Goal: Ask a question

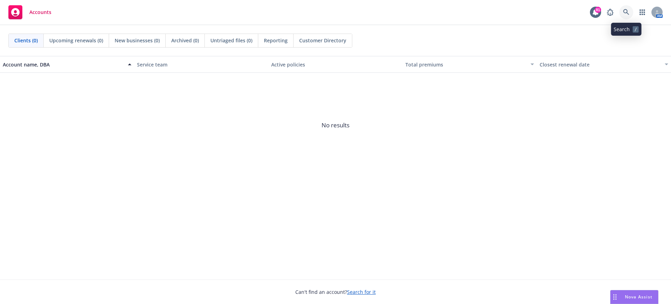
click at [626, 13] on icon at bounding box center [626, 12] width 6 height 6
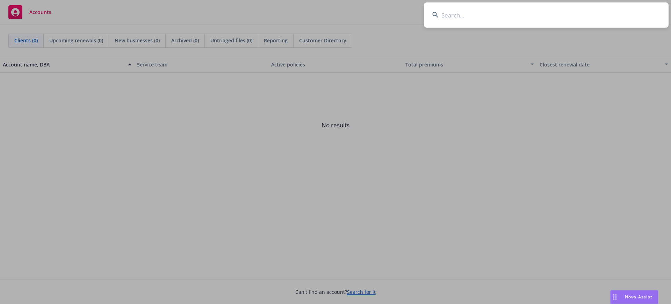
click at [484, 14] on input at bounding box center [546, 14] width 245 height 25
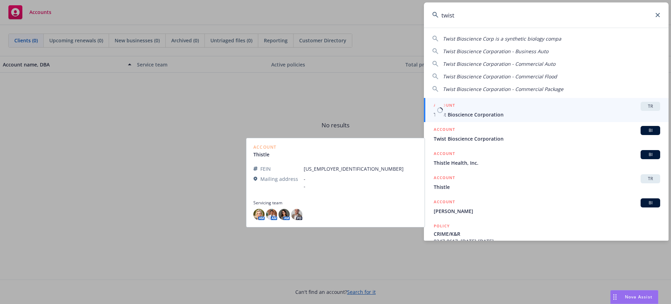
type input "twist"
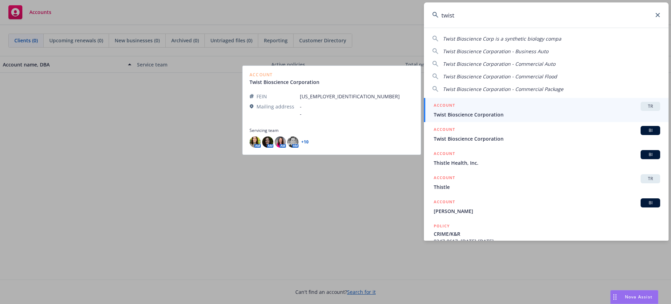
click at [479, 109] on div "ACCOUNT TR" at bounding box center [547, 106] width 226 height 9
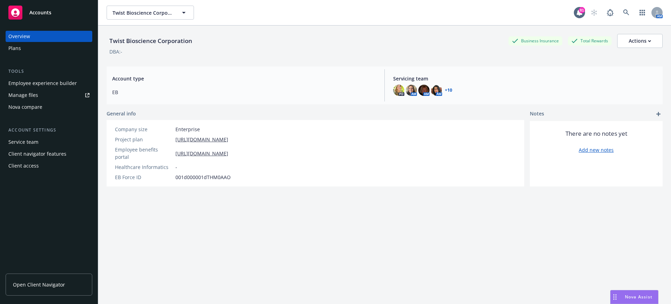
click at [39, 278] on link "Open Client Navigator" at bounding box center [49, 284] width 87 height 22
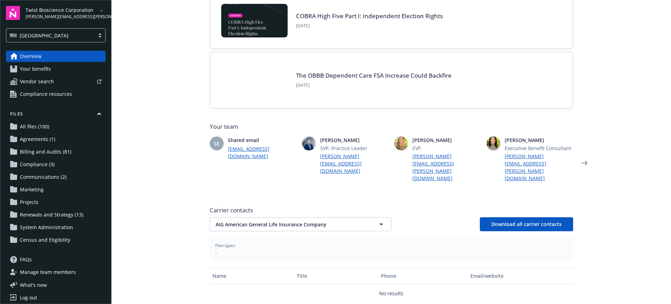
scroll to position [87, 0]
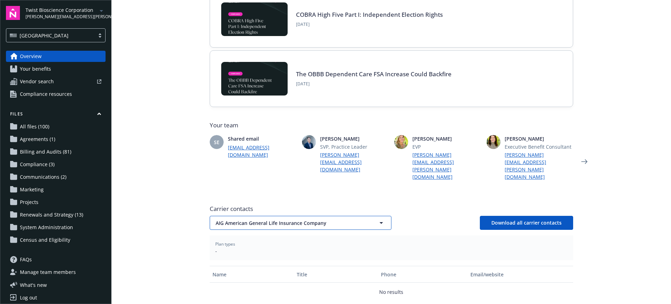
click at [267, 219] on span "AIG American General Life Insurance Company" at bounding box center [288, 222] width 145 height 7
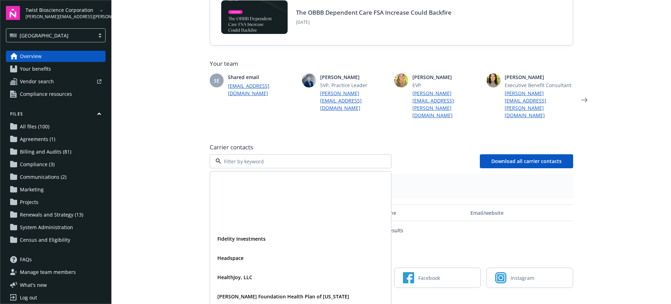
scroll to position [94, 0]
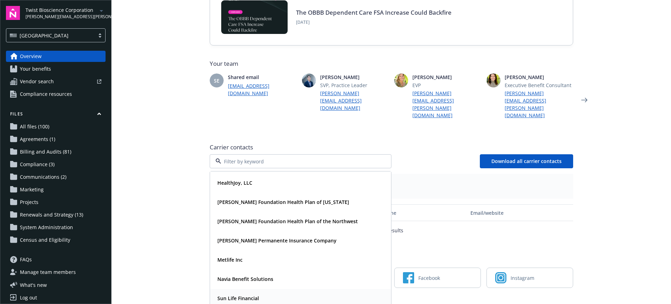
click at [232, 289] on div "Sun Life Financial" at bounding box center [300, 298] width 180 height 19
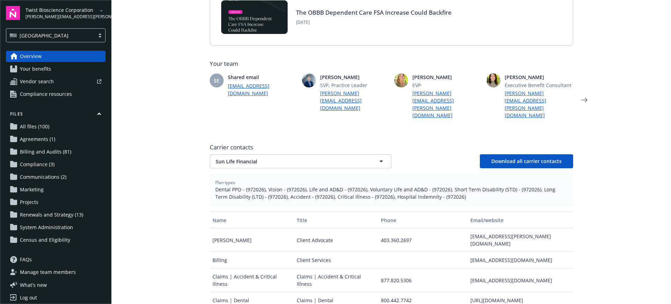
scroll to position [30, 0]
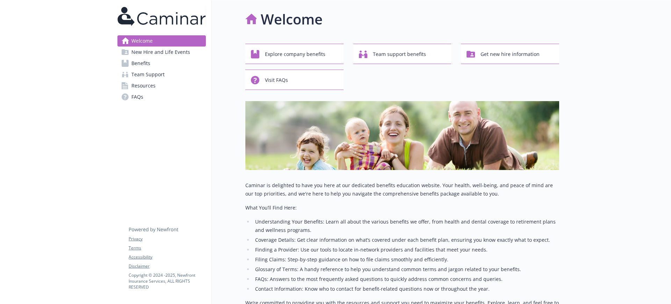
click at [144, 59] on span "Benefits" at bounding box center [140, 63] width 19 height 11
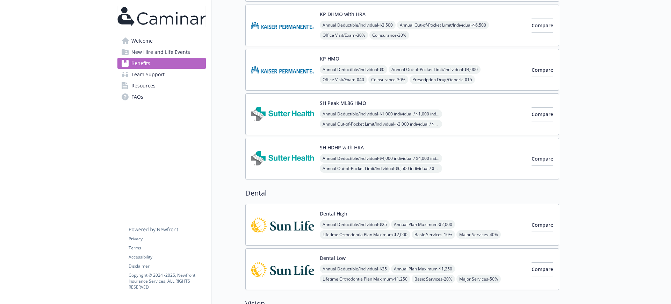
scroll to position [131, 0]
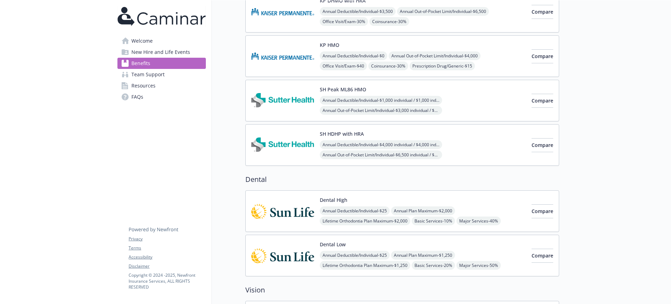
click at [389, 138] on div "SH HDHP with HRA Annual Deductible/Individual - $4,000 individual / $4,000 indi…" at bounding box center [423, 145] width 206 height 30
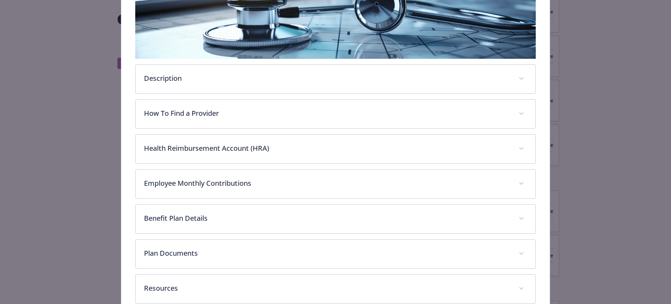
scroll to position [181, 0]
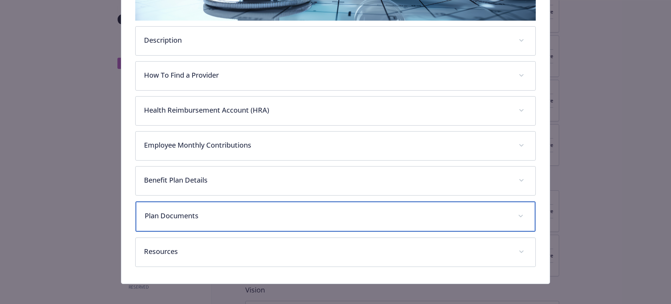
click at [222, 217] on p "Plan Documents" at bounding box center [327, 215] width 365 height 10
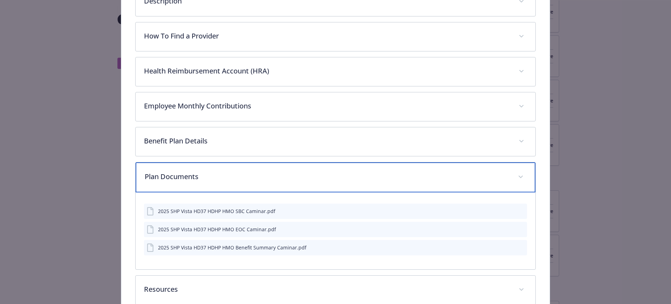
scroll to position [259, 0]
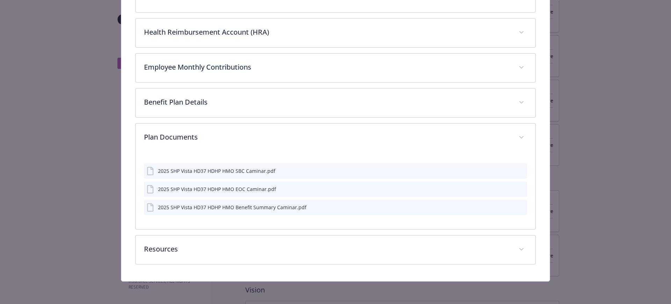
click at [517, 171] on icon "preview file" at bounding box center [520, 170] width 6 height 5
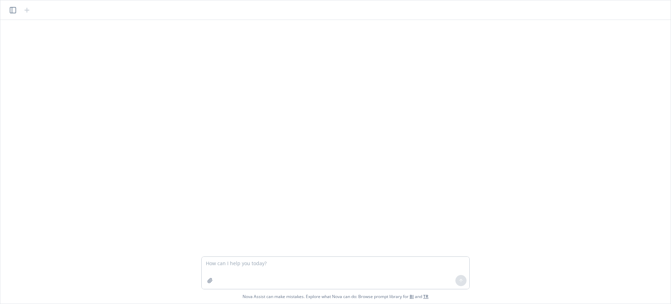
click at [236, 266] on textarea at bounding box center [336, 273] width 268 height 32
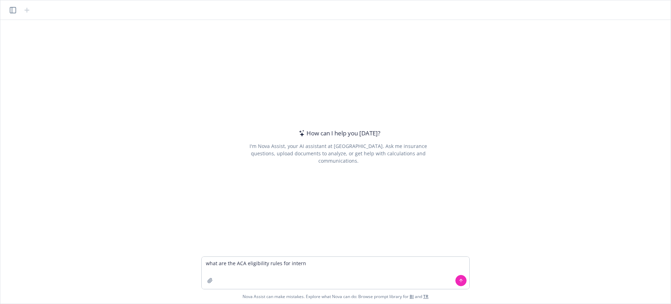
type textarea "what are the ACA eligibility rules for interns"
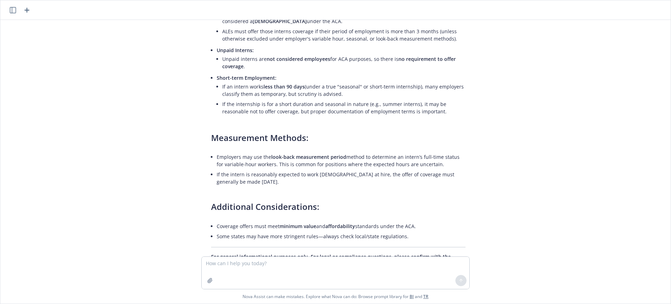
scroll to position [164, 0]
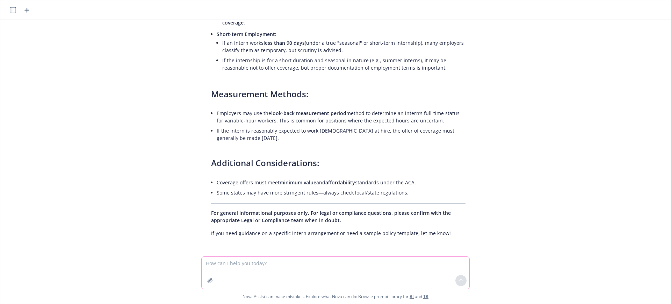
click at [239, 272] on textarea at bounding box center [336, 273] width 268 height 32
paste textarea "intern hired on 5/27/25 what is the ACA rule for offering benefits to this empl…"
type textarea "intern hired on 5/27/25 what is the ACA rule for offering benefits to this empl…"
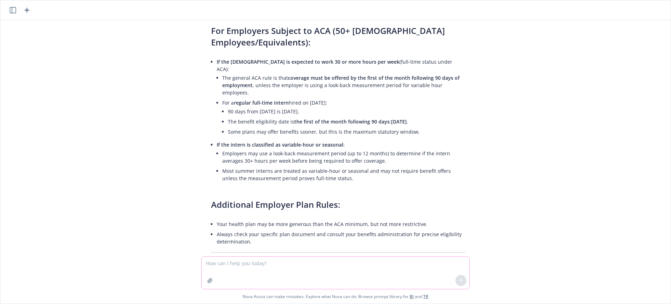
scroll to position [480, 0]
